Goal: Transaction & Acquisition: Purchase product/service

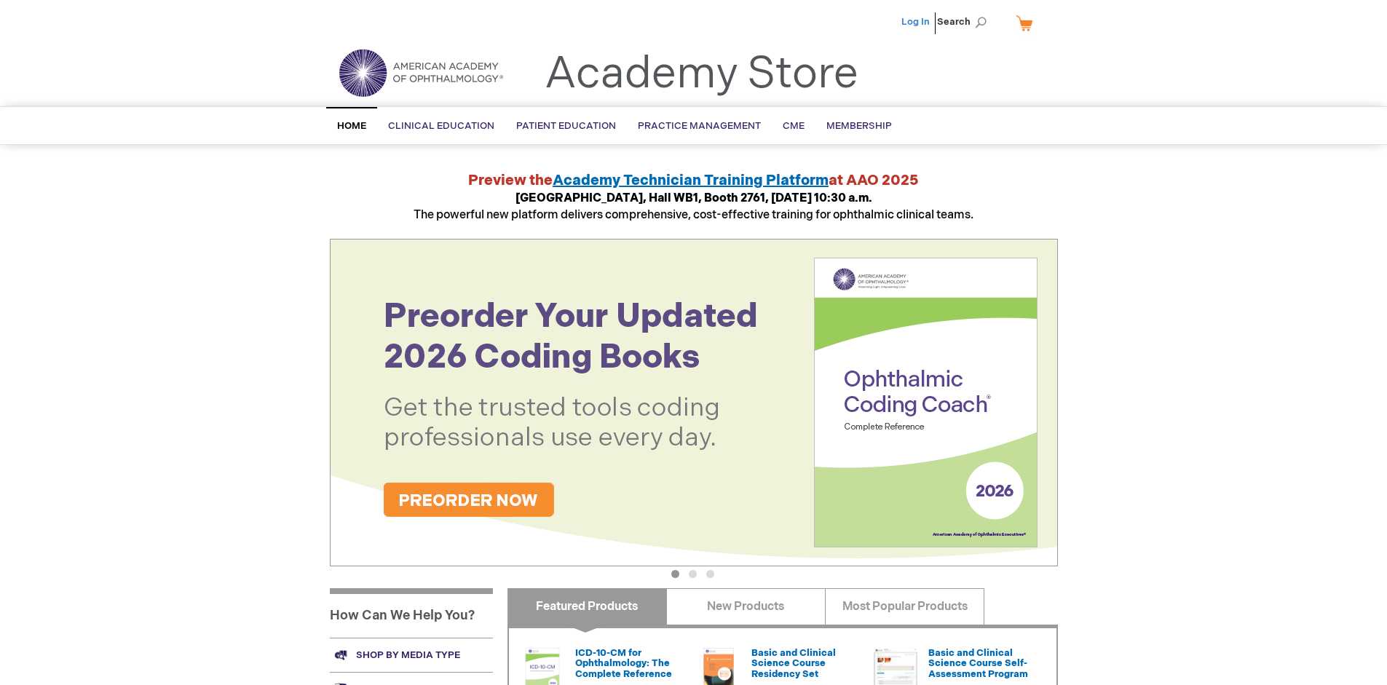
click at [916, 22] on link "Log In" at bounding box center [915, 22] width 28 height 12
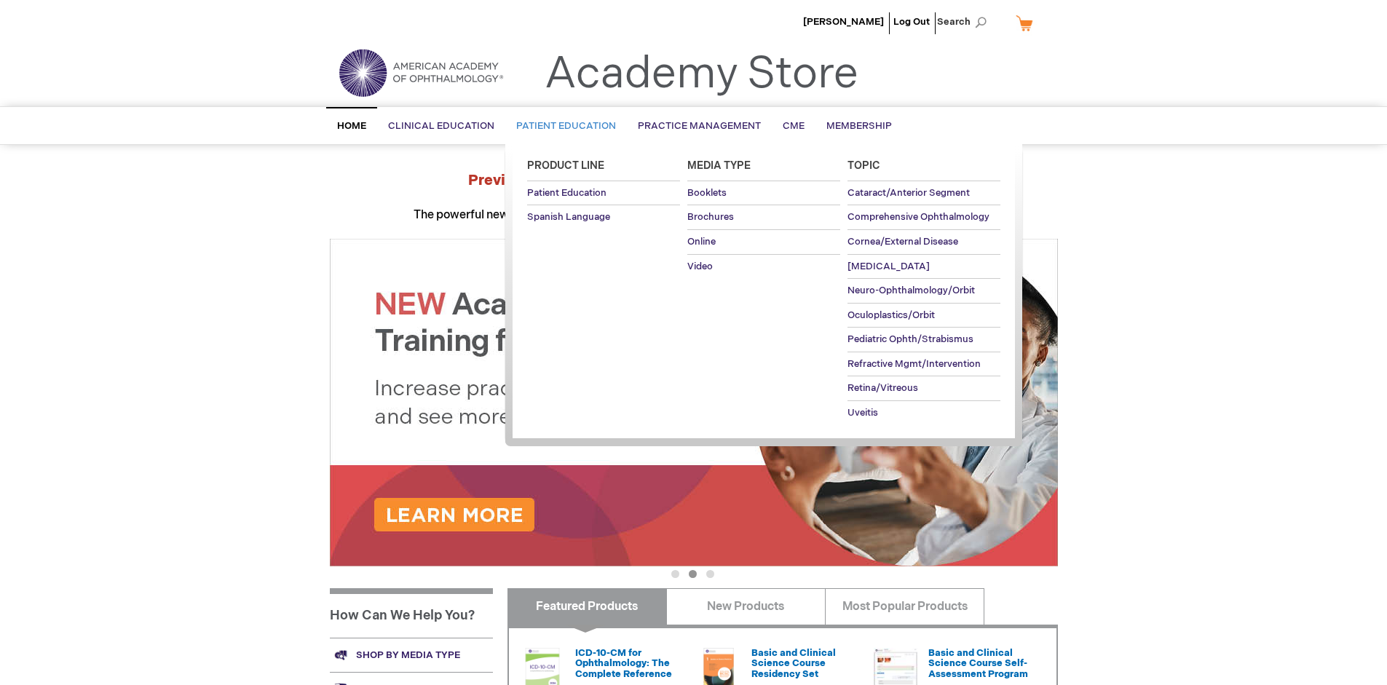
click at [562, 126] on span "Patient Education" at bounding box center [566, 126] width 100 height 12
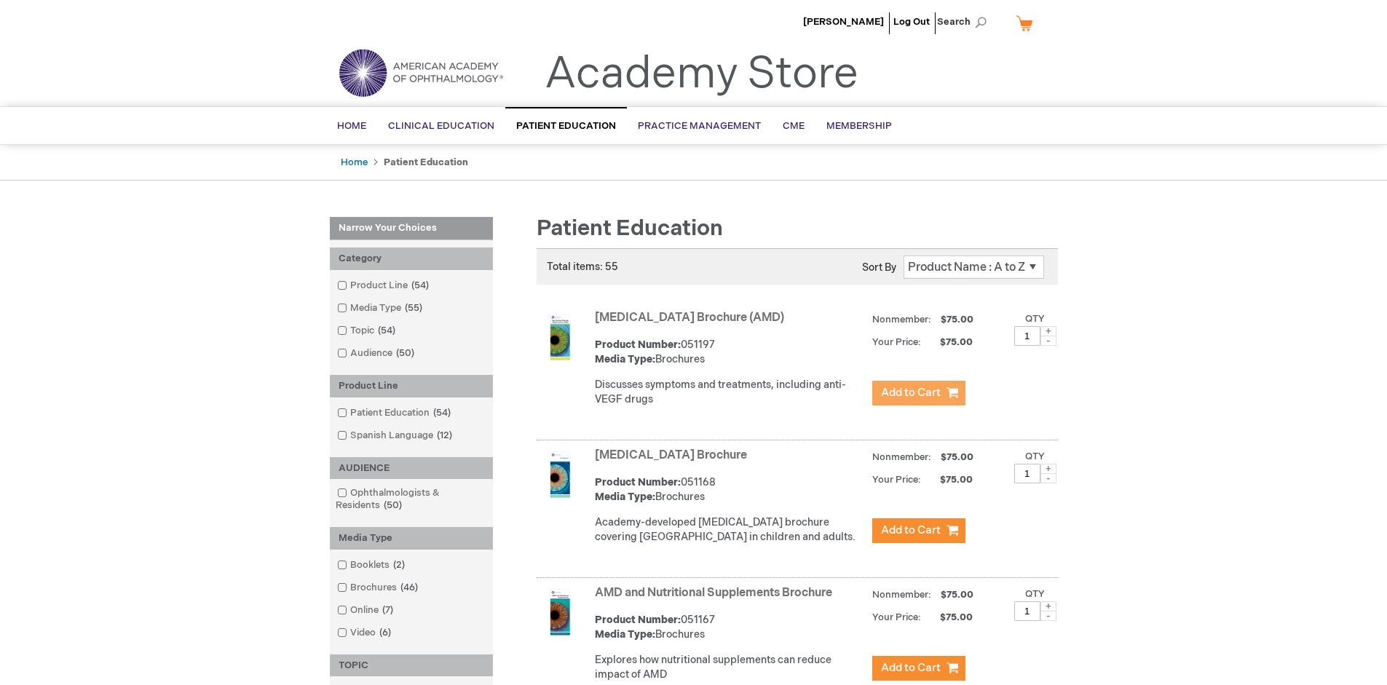
click at [918, 393] on span "Add to Cart" at bounding box center [911, 393] width 60 height 14
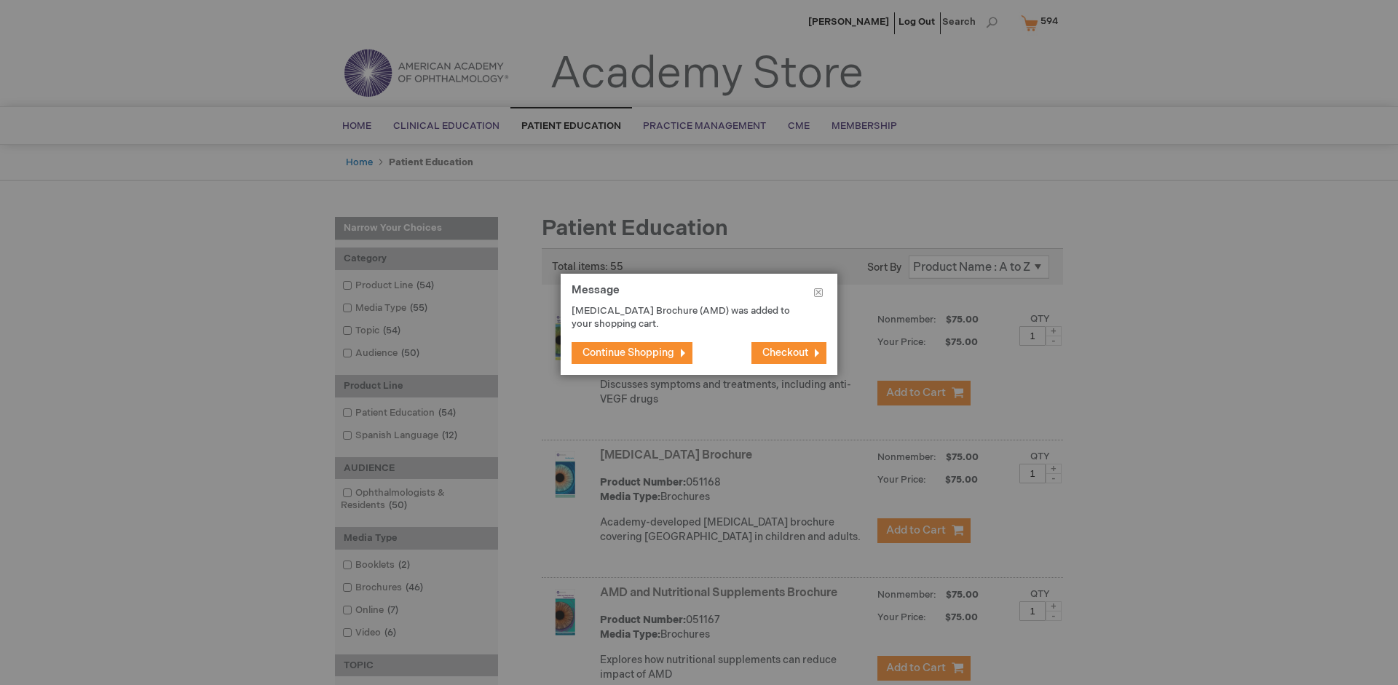
click at [628, 352] on span "Continue Shopping" at bounding box center [628, 353] width 92 height 12
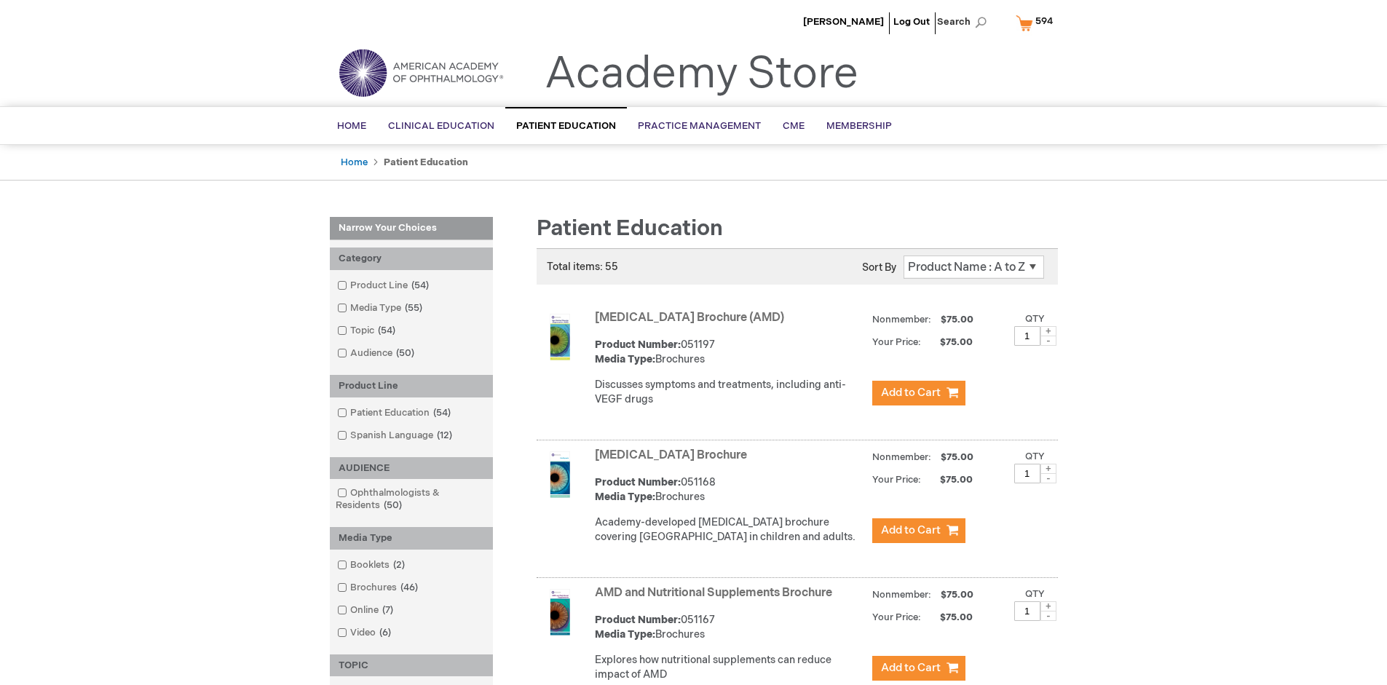
click at [716, 600] on link "AMD and Nutritional Supplements Brochure" at bounding box center [713, 593] width 237 height 14
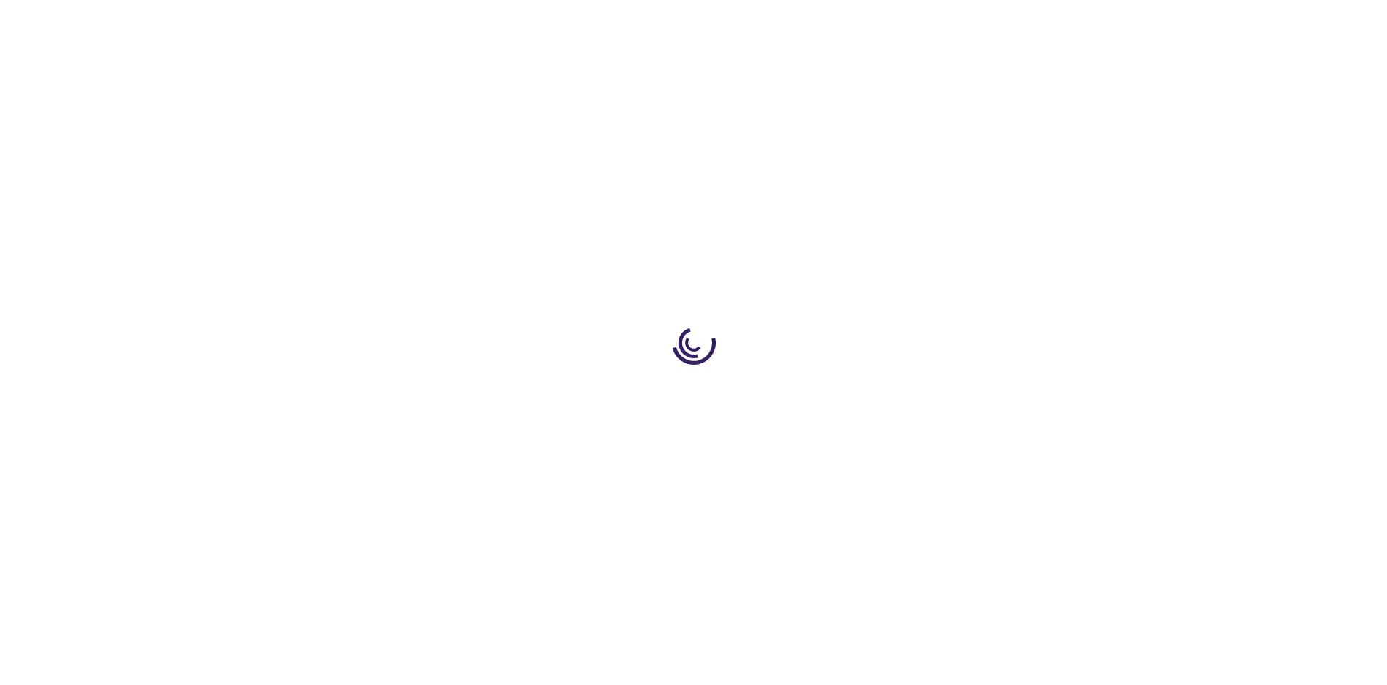
type input "1"
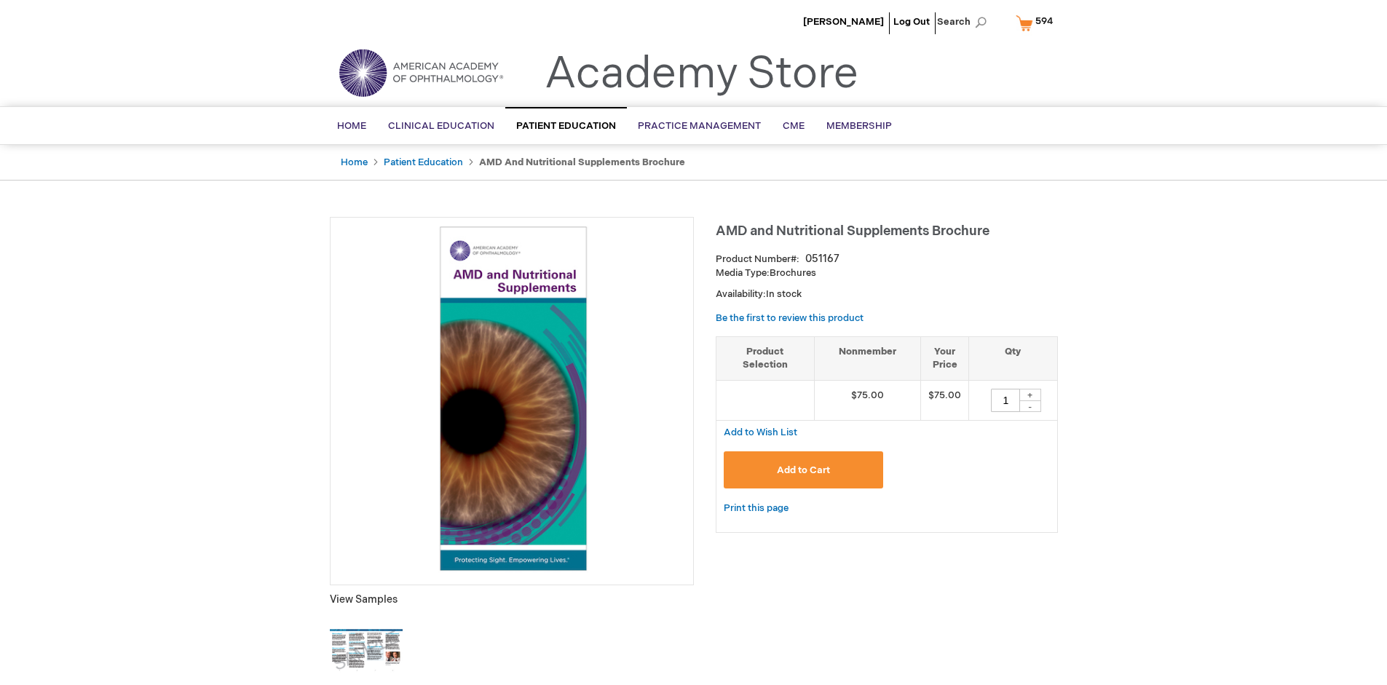
click at [803, 470] on span "Add to Cart" at bounding box center [803, 470] width 53 height 12
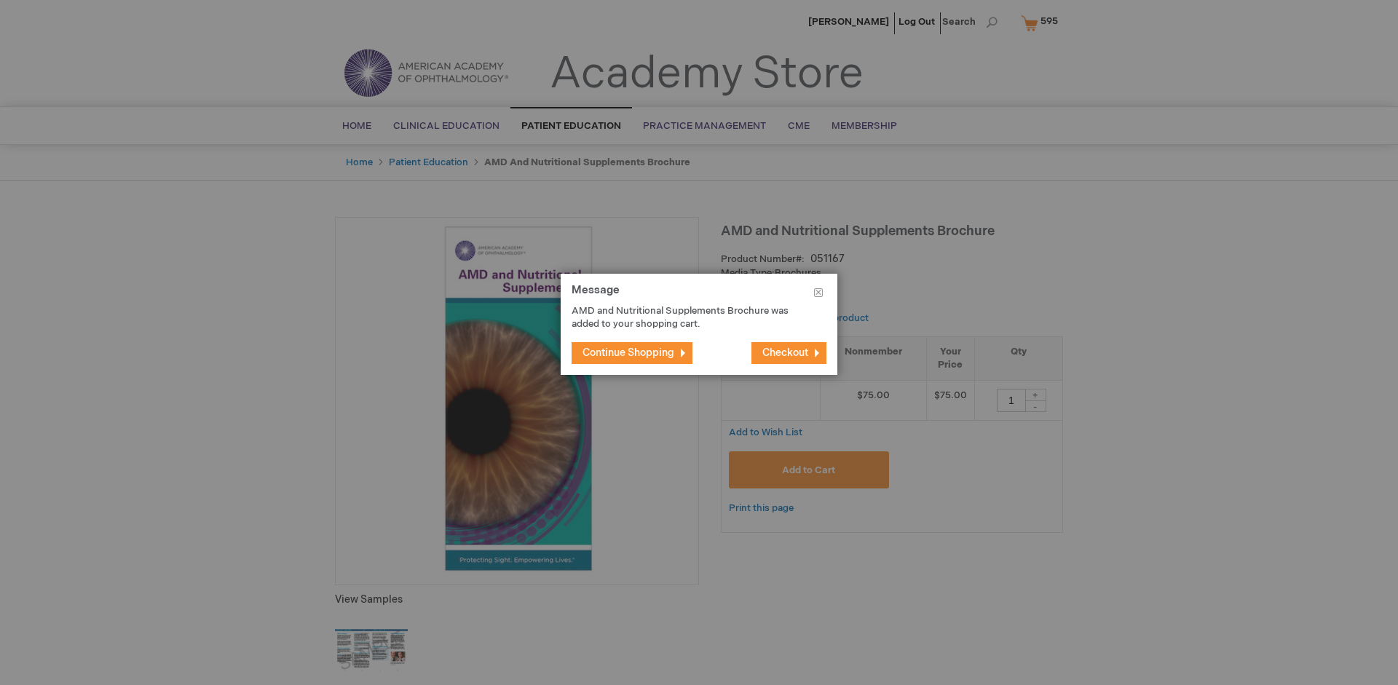
click at [628, 352] on span "Continue Shopping" at bounding box center [628, 353] width 92 height 12
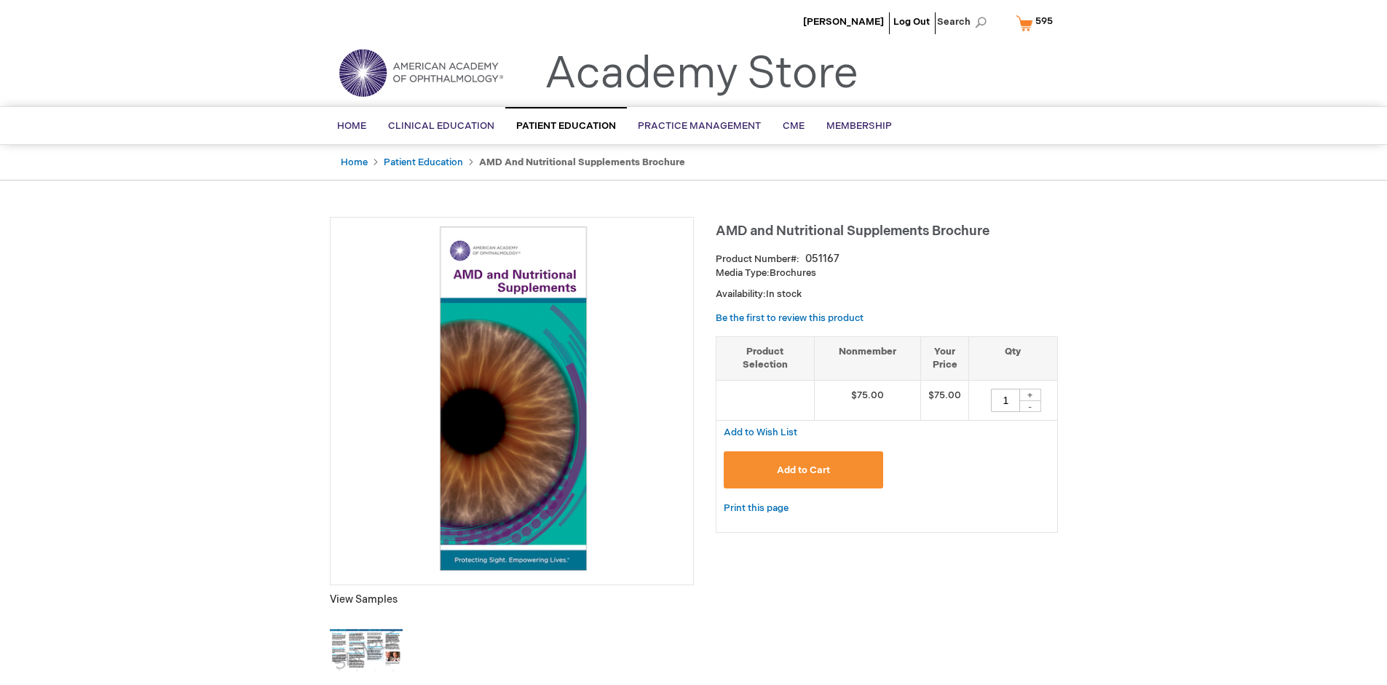
click at [1037, 23] on span "595" at bounding box center [1043, 21] width 17 height 12
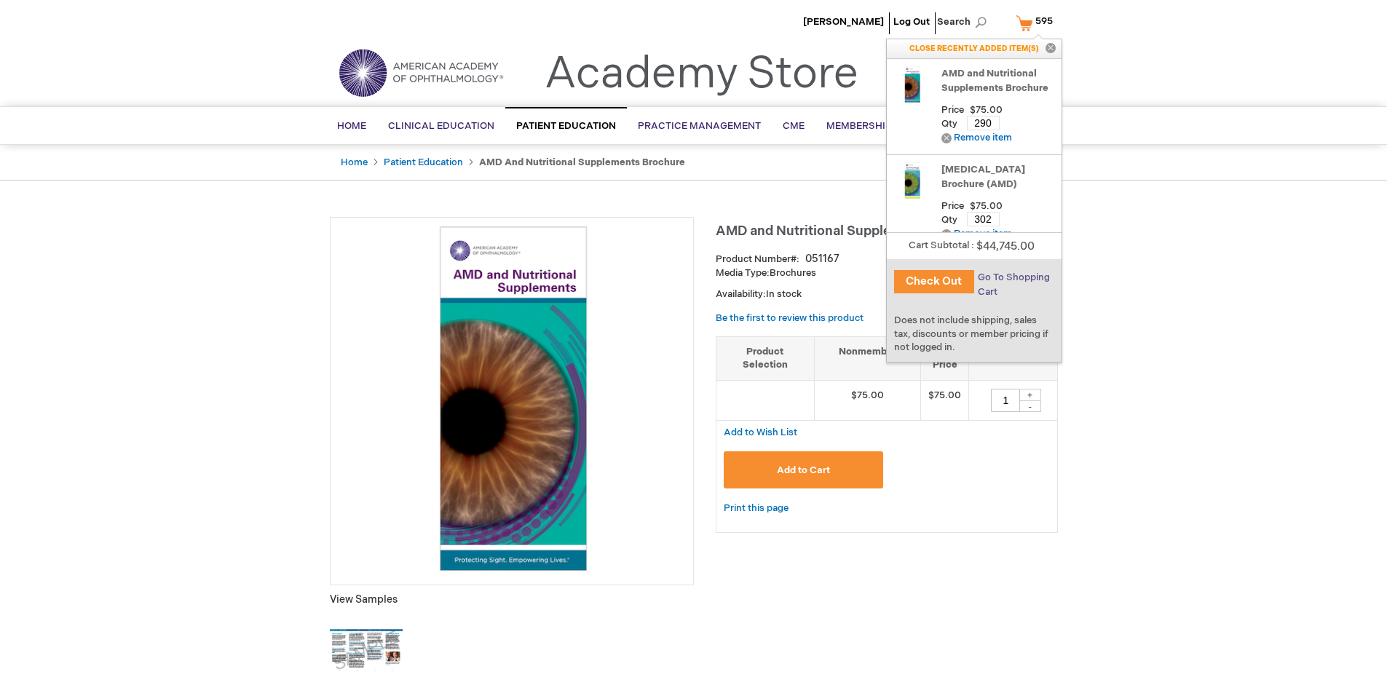
click at [1013, 277] on span "Go To Shopping Cart" at bounding box center [1014, 285] width 72 height 26
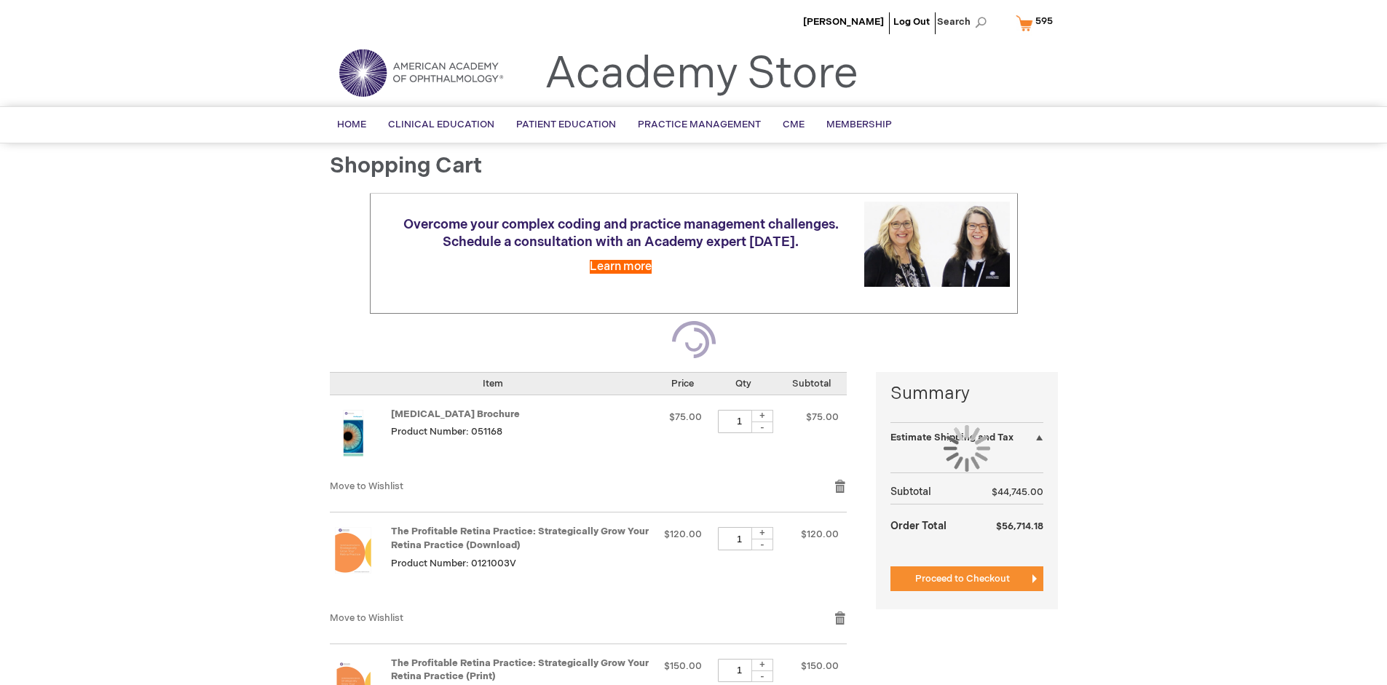
select select "US"
select select "41"
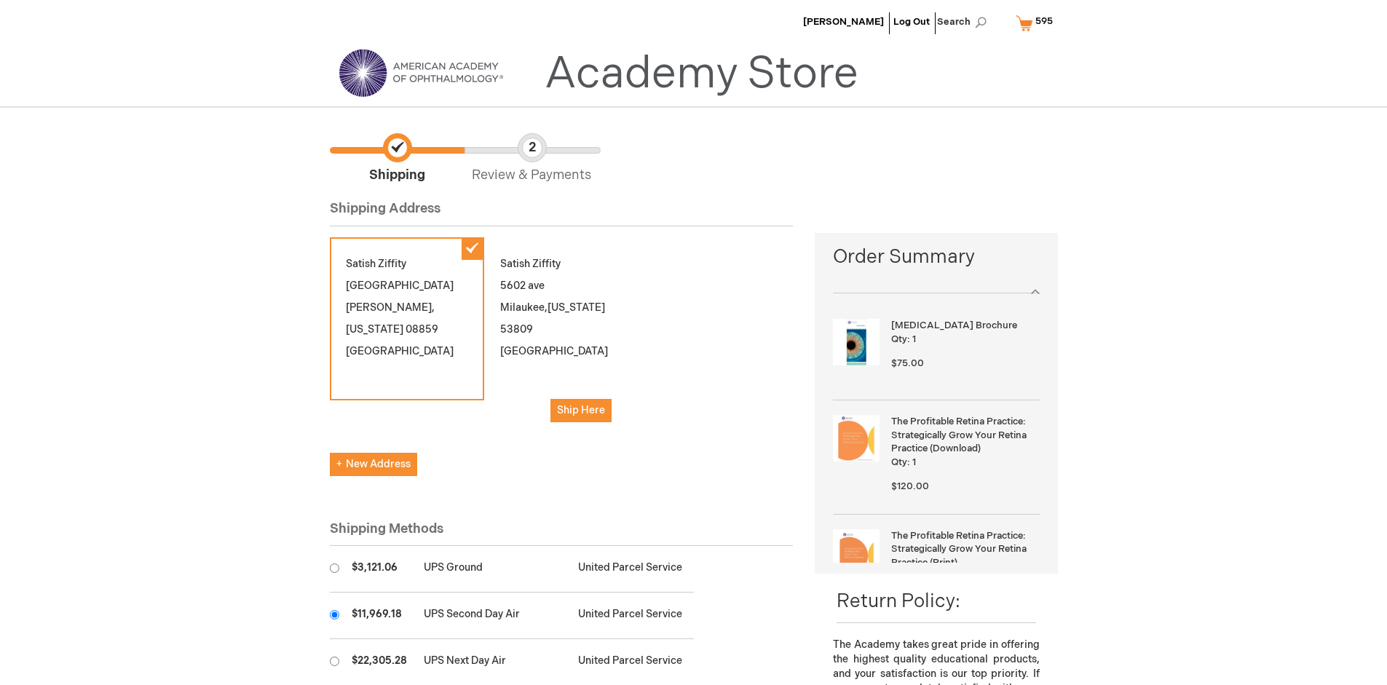
click at [334, 614] on input "radio" at bounding box center [334, 614] width 9 height 9
